Goal: Use online tool/utility: Utilize a website feature to perform a specific function

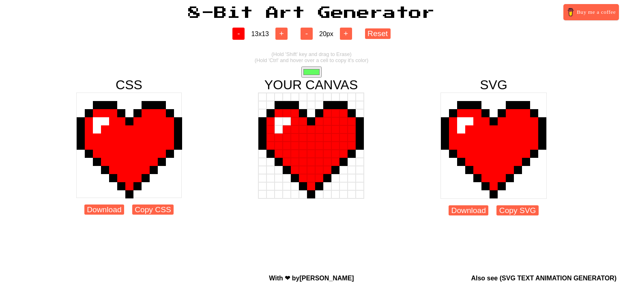
click at [234, 30] on button "-" at bounding box center [238, 34] width 12 height 12
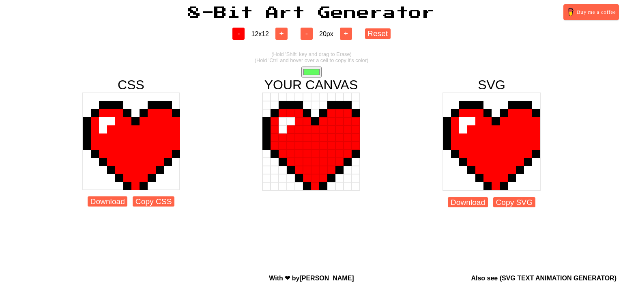
click at [233, 30] on button "-" at bounding box center [238, 34] width 12 height 12
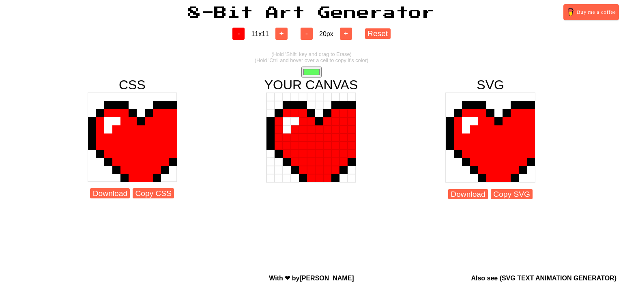
click at [233, 30] on button "-" at bounding box center [238, 34] width 12 height 12
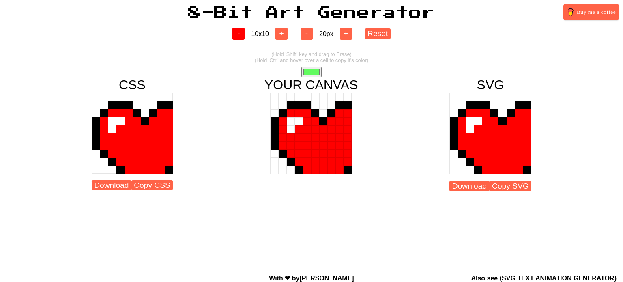
click at [233, 30] on button "-" at bounding box center [238, 34] width 12 height 12
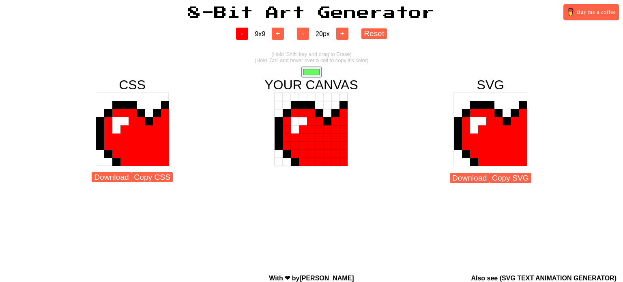
click at [233, 30] on div "- 9 x 9 +" at bounding box center [260, 34] width 61 height 12
click at [238, 33] on button "-" at bounding box center [242, 34] width 12 height 12
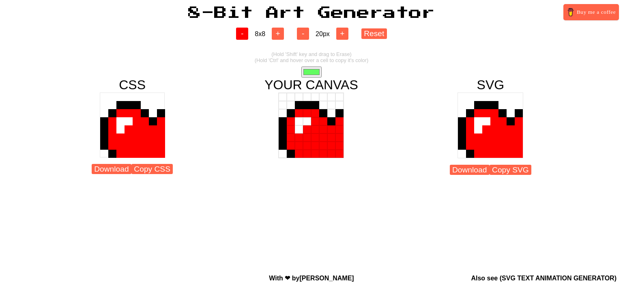
click at [241, 34] on button "-" at bounding box center [242, 34] width 12 height 12
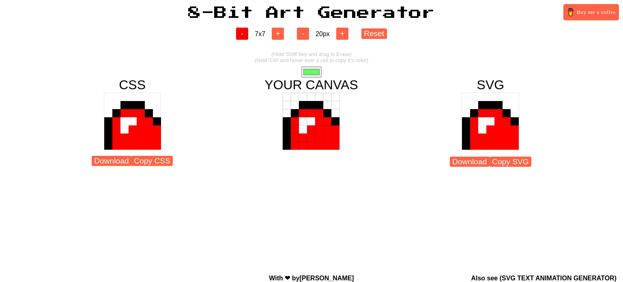
click at [241, 34] on button "-" at bounding box center [242, 34] width 12 height 12
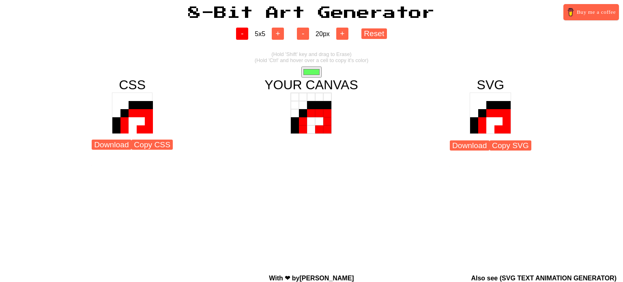
click at [241, 34] on button "-" at bounding box center [242, 34] width 12 height 12
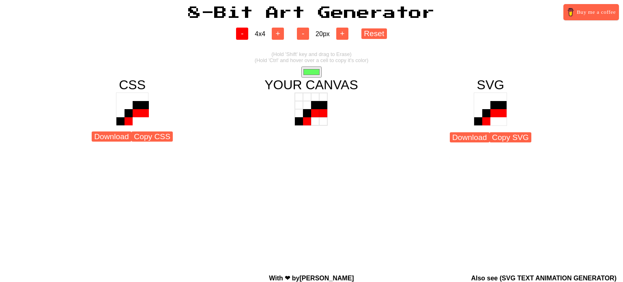
click at [241, 34] on button "-" at bounding box center [242, 34] width 12 height 12
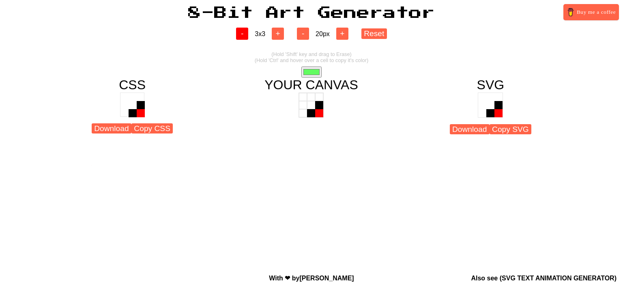
click at [241, 34] on button "-" at bounding box center [242, 34] width 12 height 12
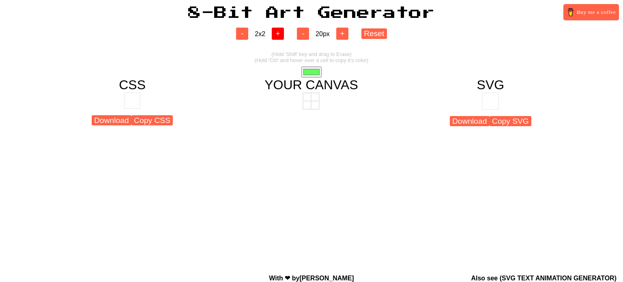
click at [275, 34] on button "+" at bounding box center [278, 34] width 12 height 12
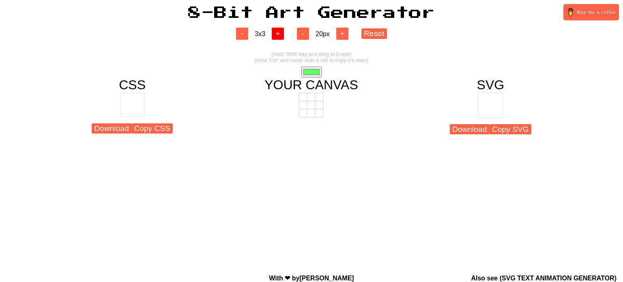
click at [275, 34] on button "+" at bounding box center [278, 34] width 12 height 12
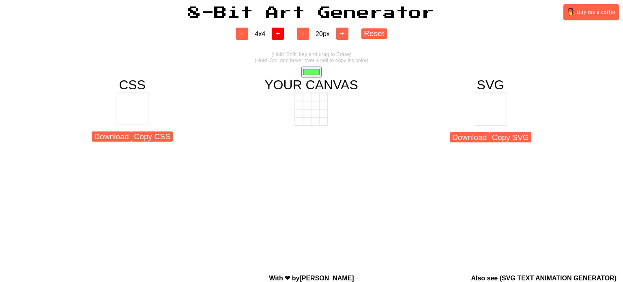
click at [277, 35] on button "+" at bounding box center [278, 34] width 12 height 12
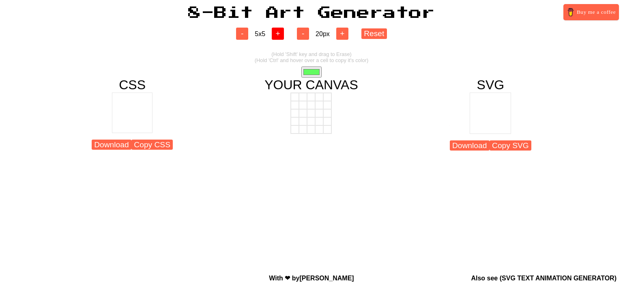
click at [277, 36] on button "+" at bounding box center [278, 34] width 12 height 12
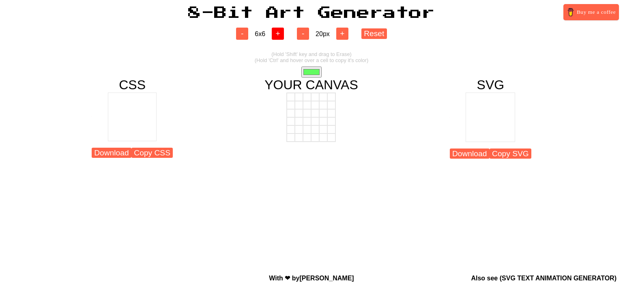
click at [277, 36] on button "+" at bounding box center [278, 34] width 12 height 12
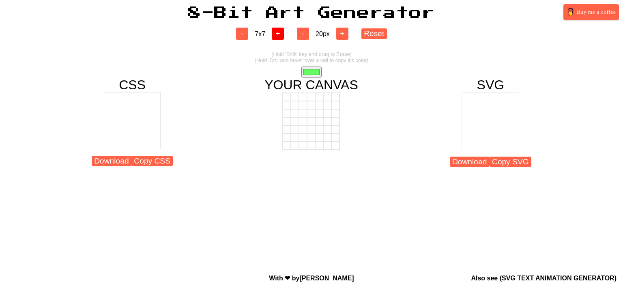
click at [277, 36] on button "+" at bounding box center [278, 34] width 12 height 12
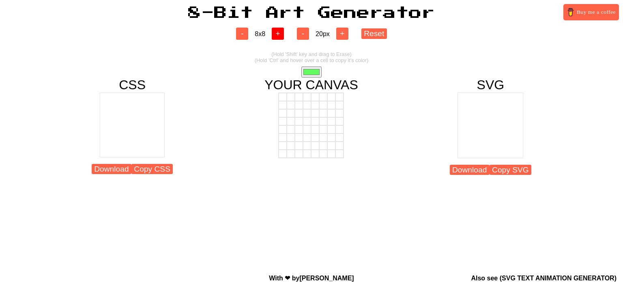
click at [277, 36] on button "+" at bounding box center [278, 34] width 12 height 12
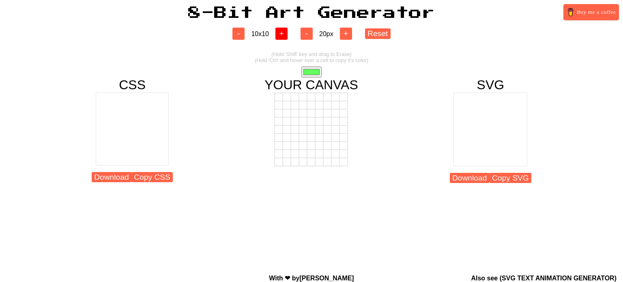
click at [277, 36] on button "+" at bounding box center [281, 34] width 12 height 12
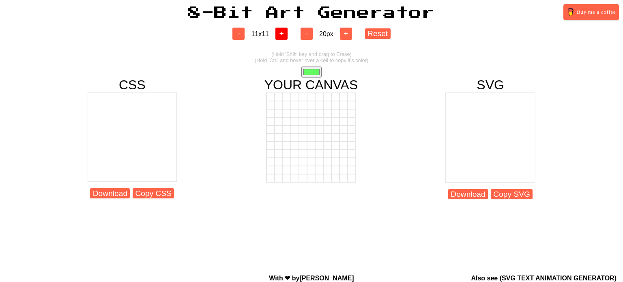
click at [277, 36] on button "+" at bounding box center [281, 34] width 12 height 12
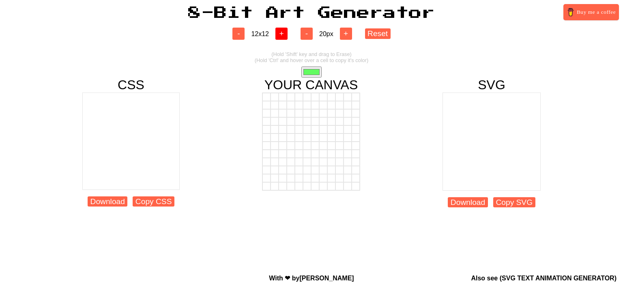
click at [285, 36] on button "+" at bounding box center [281, 34] width 12 height 12
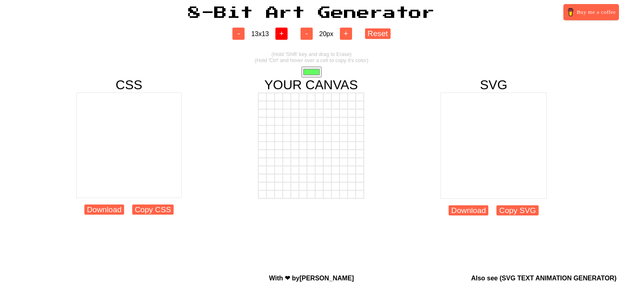
click at [285, 36] on button "+" at bounding box center [281, 34] width 12 height 12
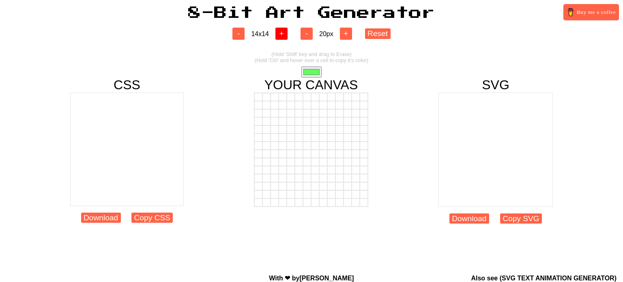
click at [285, 36] on button "+" at bounding box center [281, 34] width 12 height 12
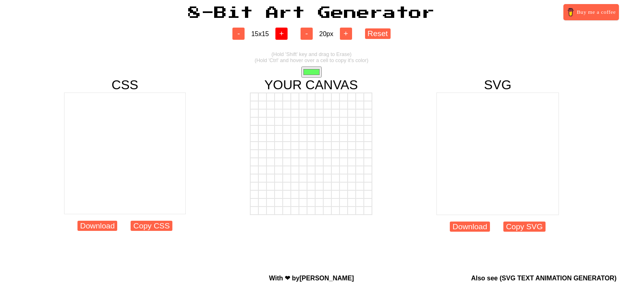
click at [285, 36] on button "+" at bounding box center [281, 34] width 12 height 12
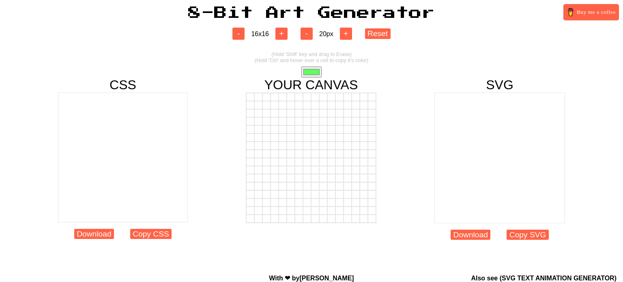
click at [313, 73] on input "#62fb60" at bounding box center [311, 72] width 20 height 11
type input "#000000"
click at [291, 156] on div at bounding box center [291, 154] width 8 height 8
click at [315, 158] on div at bounding box center [315, 154] width 8 height 8
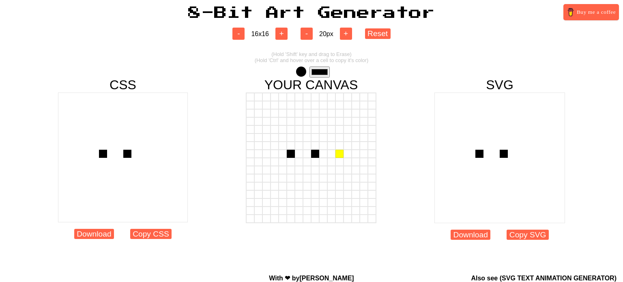
click at [339, 158] on div at bounding box center [339, 154] width 8 height 8
click at [297, 166] on div at bounding box center [299, 162] width 8 height 8
click at [311, 173] on div at bounding box center [315, 170] width 8 height 8
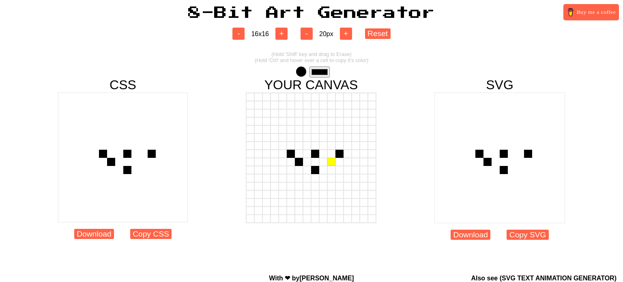
click at [333, 166] on div at bounding box center [331, 162] width 8 height 8
click at [302, 180] on div at bounding box center [299, 178] width 8 height 8
click at [333, 178] on div at bounding box center [331, 178] width 8 height 8
click at [290, 172] on div at bounding box center [291, 170] width 8 height 8
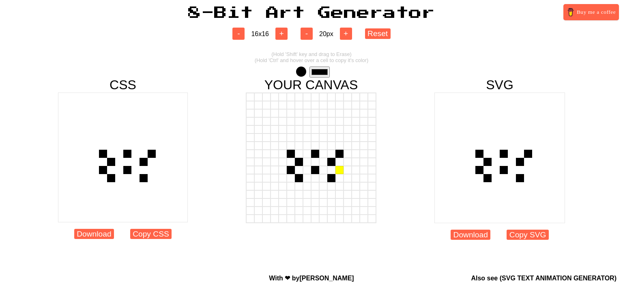
click at [342, 173] on div at bounding box center [339, 170] width 8 height 8
click at [287, 146] on div at bounding box center [291, 146] width 8 height 8
click at [288, 137] on div at bounding box center [291, 137] width 8 height 8
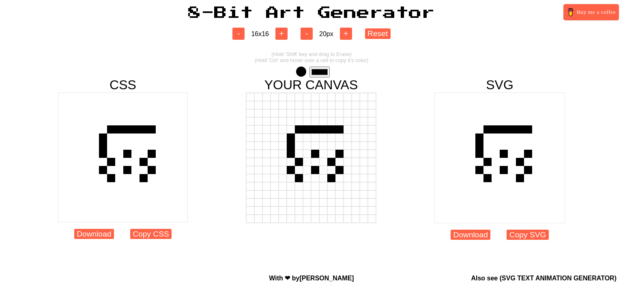
drag, startPoint x: 290, startPoint y: 132, endPoint x: 339, endPoint y: 131, distance: 49.1
click at [339, 131] on div at bounding box center [311, 129] width 130 height 8
click at [339, 147] on div at bounding box center [339, 146] width 8 height 8
click at [340, 141] on div at bounding box center [339, 137] width 8 height 8
click at [337, 129] on div at bounding box center [339, 129] width 8 height 8
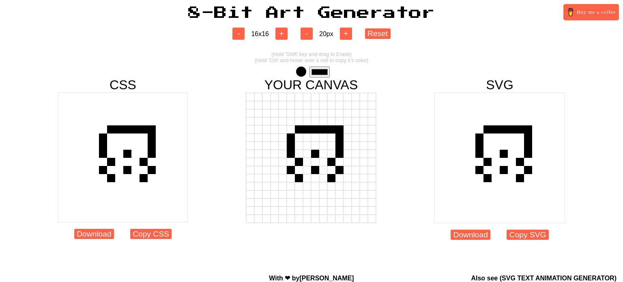
click at [339, 130] on div at bounding box center [339, 129] width 8 height 8
click at [340, 131] on div at bounding box center [339, 129] width 8 height 8
click at [340, 133] on div at bounding box center [339, 129] width 8 height 8
drag, startPoint x: 298, startPoint y: 188, endPoint x: 297, endPoint y: 197, distance: 9.9
click at [297, 197] on div at bounding box center [311, 157] width 131 height 131
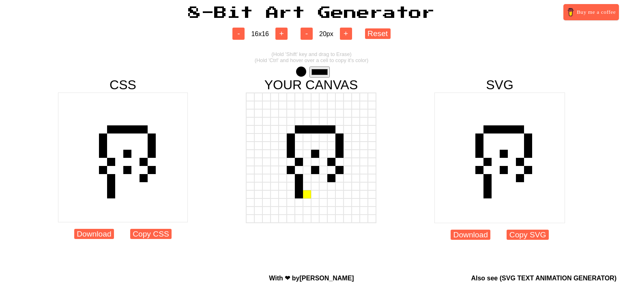
click at [305, 197] on div at bounding box center [307, 194] width 8 height 8
click at [313, 190] on div at bounding box center [315, 186] width 8 height 8
click at [323, 197] on div at bounding box center [323, 194] width 8 height 8
click at [332, 189] on div at bounding box center [331, 186] width 8 height 8
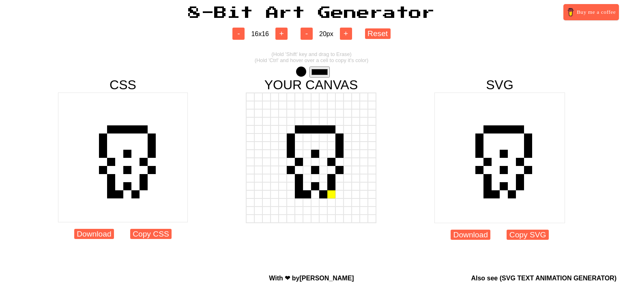
click at [331, 197] on div at bounding box center [331, 194] width 8 height 8
click at [313, 198] on div at bounding box center [315, 194] width 8 height 8
click at [301, 196] on div at bounding box center [299, 194] width 8 height 8
click at [299, 197] on div at bounding box center [299, 194] width 8 height 8
click at [330, 197] on div at bounding box center [331, 194] width 8 height 8
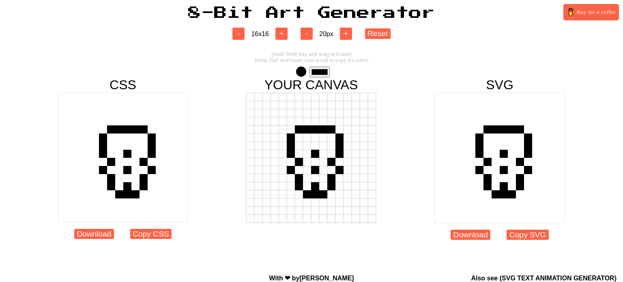
click at [313, 198] on div at bounding box center [315, 194] width 8 height 8
click at [315, 155] on div at bounding box center [315, 154] width 8 height 8
click at [315, 157] on div at bounding box center [315, 154] width 8 height 8
click at [310, 157] on div at bounding box center [307, 154] width 8 height 8
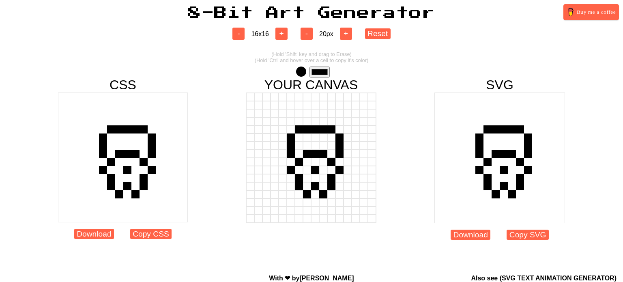
click at [316, 158] on div at bounding box center [315, 154] width 8 height 8
click at [309, 142] on div at bounding box center [307, 137] width 8 height 8
click at [321, 142] on div at bounding box center [323, 137] width 8 height 8
click at [309, 148] on div at bounding box center [307, 146] width 8 height 8
click at [321, 148] on div at bounding box center [323, 146] width 8 height 8
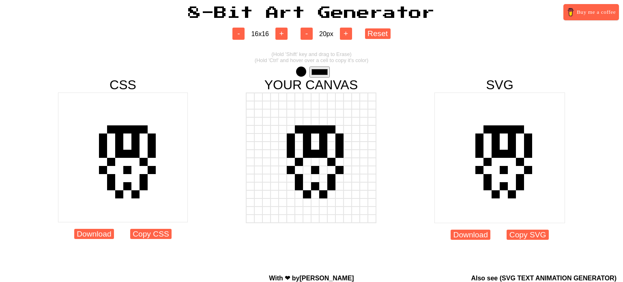
click at [305, 142] on div at bounding box center [307, 137] width 8 height 8
click at [323, 140] on div at bounding box center [323, 137] width 8 height 8
drag, startPoint x: 313, startPoint y: 155, endPoint x: 300, endPoint y: 155, distance: 13.4
click at [300, 155] on div at bounding box center [311, 154] width 130 height 8
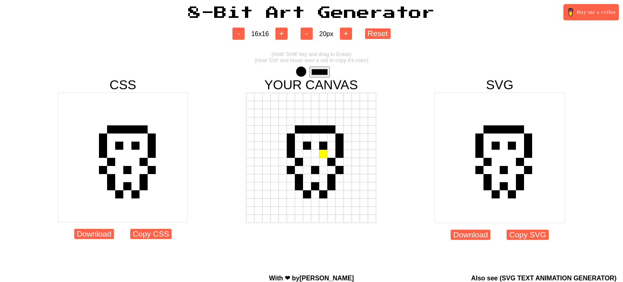
drag, startPoint x: 300, startPoint y: 155, endPoint x: 324, endPoint y: 155, distance: 24.3
click at [324, 155] on div at bounding box center [311, 154] width 130 height 8
click at [316, 158] on div at bounding box center [315, 154] width 8 height 8
click at [317, 170] on div at bounding box center [315, 170] width 8 height 8
click at [296, 125] on div at bounding box center [299, 121] width 8 height 8
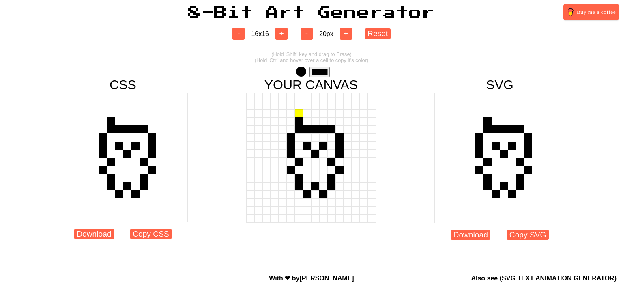
click at [298, 117] on div at bounding box center [299, 113] width 8 height 8
click at [307, 117] on div at bounding box center [307, 113] width 8 height 8
click at [312, 124] on div at bounding box center [315, 121] width 8 height 8
click at [322, 117] on div at bounding box center [323, 113] width 8 height 8
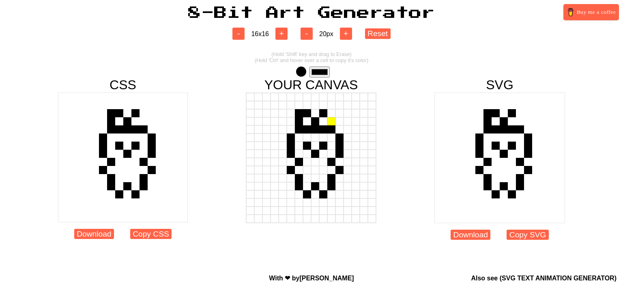
click at [330, 125] on div at bounding box center [331, 121] width 8 height 8
click at [330, 117] on div at bounding box center [331, 113] width 8 height 8
click at [305, 133] on div at bounding box center [307, 129] width 8 height 8
click at [322, 133] on div at bounding box center [323, 129] width 8 height 8
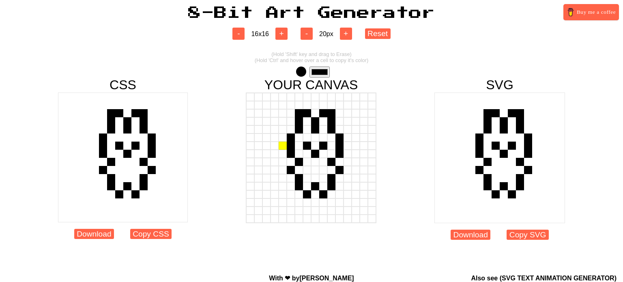
click at [283, 147] on div at bounding box center [283, 146] width 8 height 8
click at [290, 146] on div at bounding box center [291, 146] width 8 height 8
click at [344, 150] on div at bounding box center [347, 146] width 8 height 8
click at [341, 150] on div at bounding box center [339, 146] width 8 height 8
click at [282, 133] on div at bounding box center [283, 129] width 8 height 8
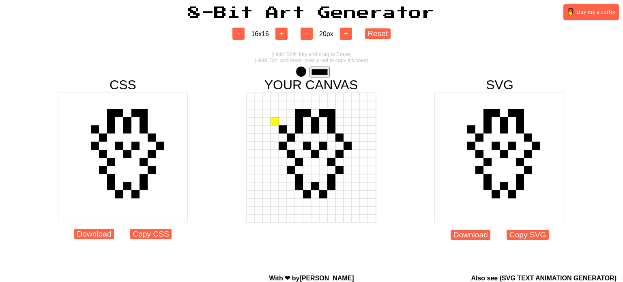
click at [273, 124] on div at bounding box center [274, 121] width 8 height 8
click at [346, 131] on div at bounding box center [347, 129] width 8 height 8
click at [353, 125] on div at bounding box center [356, 121] width 8 height 8
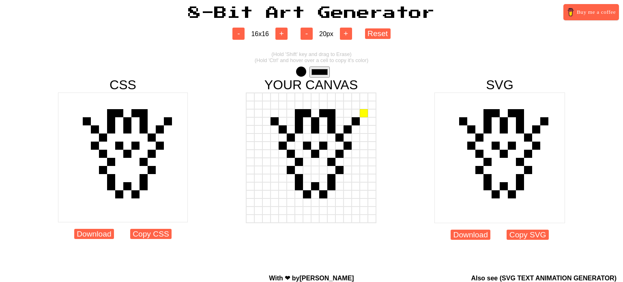
click at [360, 117] on div at bounding box center [364, 113] width 8 height 8
click at [268, 115] on div at bounding box center [266, 113] width 8 height 8
click at [345, 178] on div at bounding box center [347, 178] width 8 height 8
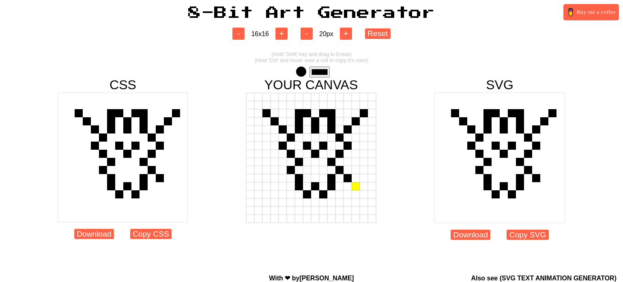
click at [358, 187] on div at bounding box center [356, 186] width 8 height 8
click at [364, 197] on div at bounding box center [364, 194] width 8 height 8
click at [373, 204] on div at bounding box center [372, 202] width 8 height 8
click at [371, 106] on div at bounding box center [372, 105] width 8 height 8
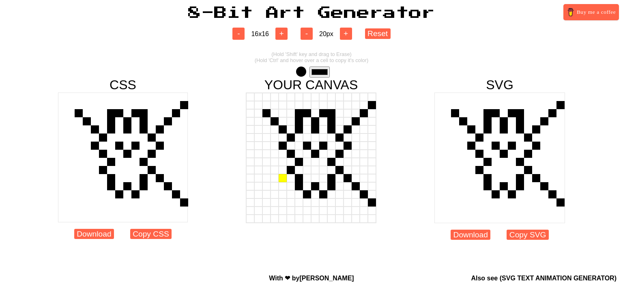
click at [281, 181] on div at bounding box center [283, 178] width 8 height 8
click at [272, 190] on div at bounding box center [274, 186] width 8 height 8
drag, startPoint x: 268, startPoint y: 197, endPoint x: 261, endPoint y: 202, distance: 8.4
click at [266, 197] on div at bounding box center [266, 194] width 8 height 8
click at [260, 206] on div at bounding box center [258, 202] width 8 height 8
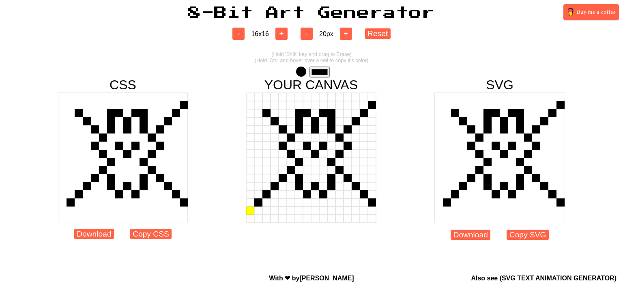
click at [251, 213] on div at bounding box center [250, 210] width 8 height 8
click at [256, 108] on div at bounding box center [258, 105] width 8 height 8
click at [250, 101] on div at bounding box center [250, 97] width 8 height 8
click at [276, 148] on div at bounding box center [274, 146] width 8 height 8
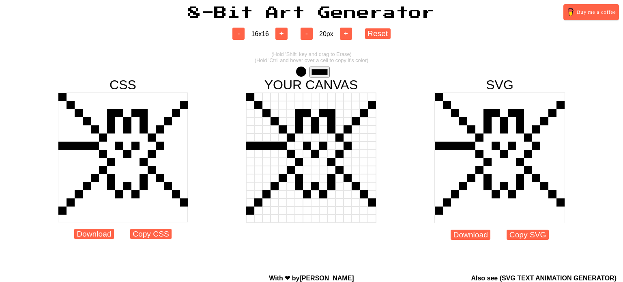
drag, startPoint x: 257, startPoint y: 148, endPoint x: 265, endPoint y: 149, distance: 8.2
click at [265, 149] on div at bounding box center [266, 146] width 8 height 8
click at [353, 148] on div at bounding box center [356, 146] width 8 height 8
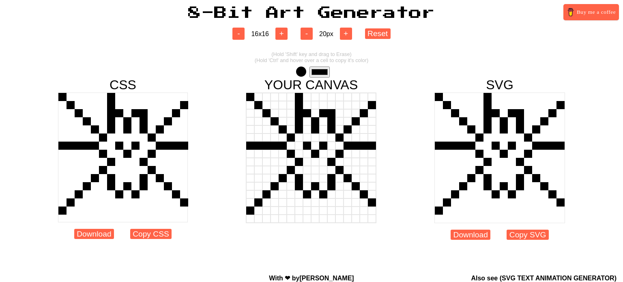
click at [299, 106] on div at bounding box center [299, 105] width 8 height 8
click at [330, 108] on div at bounding box center [331, 105] width 8 height 8
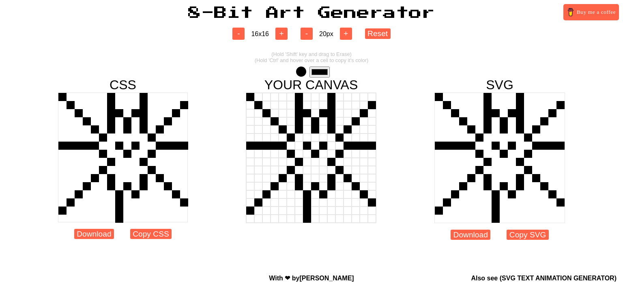
click at [308, 203] on div at bounding box center [307, 202] width 8 height 8
drag, startPoint x: 324, startPoint y: 202, endPoint x: 319, endPoint y: 201, distance: 5.4
click at [319, 201] on div at bounding box center [311, 157] width 131 height 131
drag, startPoint x: 316, startPoint y: 200, endPoint x: 314, endPoint y: 214, distance: 14.2
click at [314, 214] on div at bounding box center [311, 157] width 131 height 131
